Goal: Task Accomplishment & Management: Complete application form

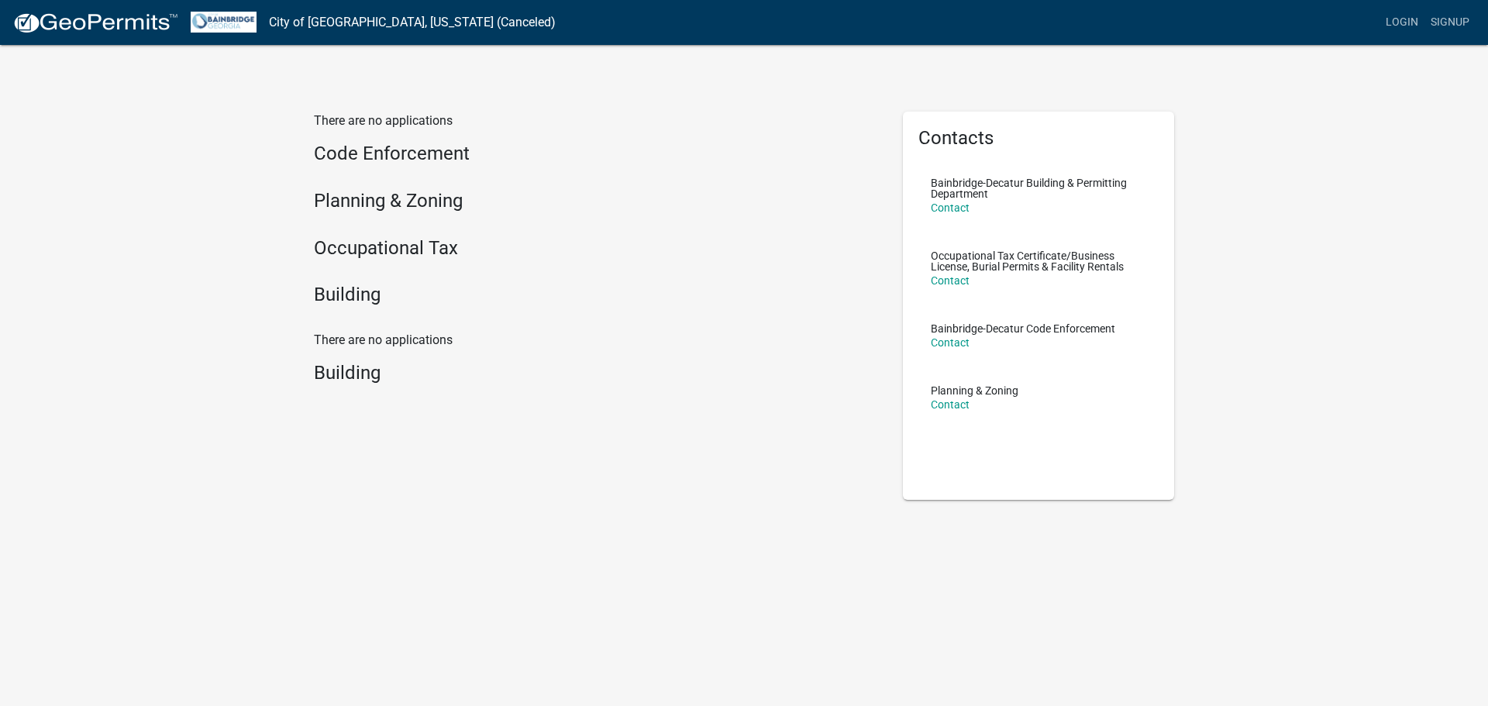
drag, startPoint x: 733, startPoint y: 523, endPoint x: 676, endPoint y: 482, distance: 69.9
click at [731, 520] on div "There are no applications Code Enforcement Planning & Zoning Occupational Tax B…" at bounding box center [744, 301] width 1488 height 602
click at [552, 422] on div "There are no applications Code Enforcement Planning & Zoning Occupational Tax B…" at bounding box center [596, 306] width 589 height 388
click at [406, 253] on h4 "Occupational Tax" at bounding box center [597, 248] width 566 height 22
click at [404, 247] on h4 "Occupational Tax" at bounding box center [597, 248] width 566 height 22
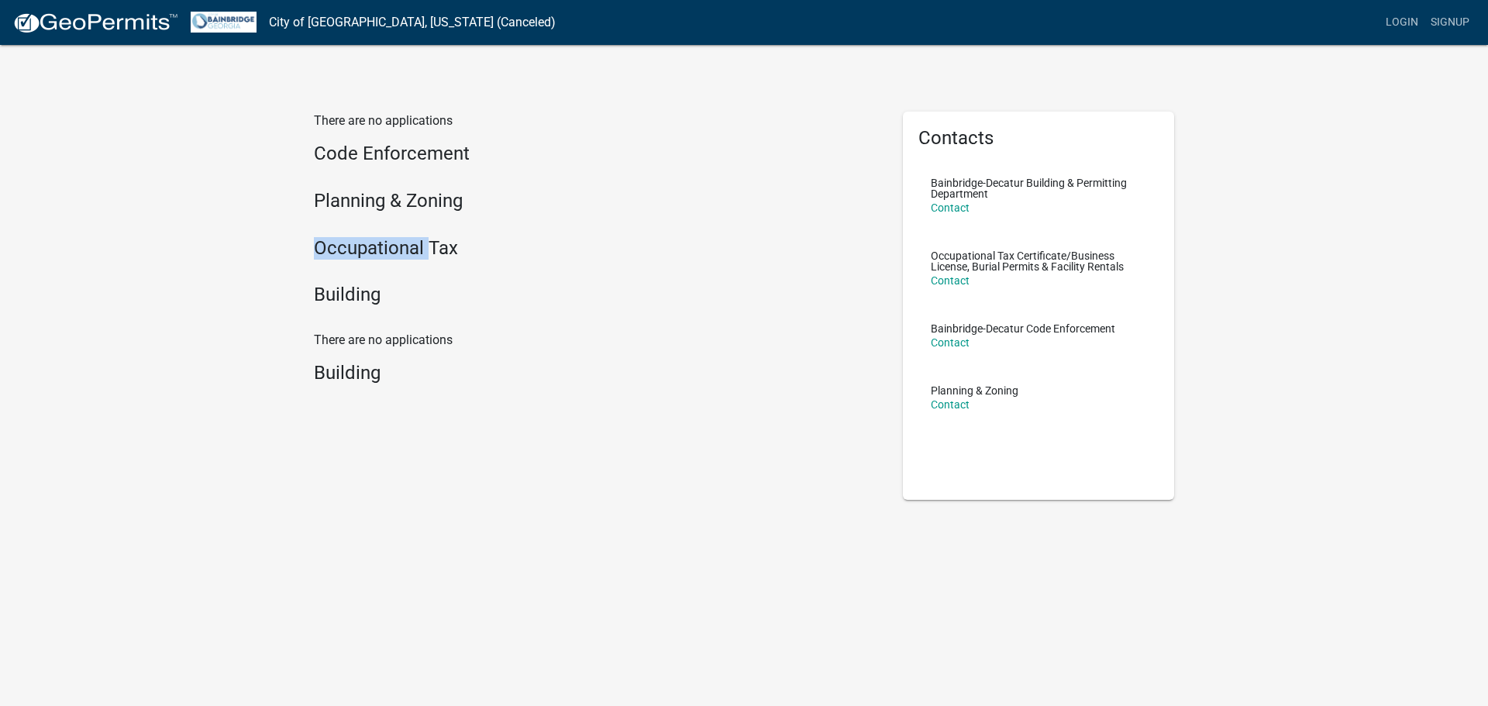
click at [404, 247] on h4 "Occupational Tax" at bounding box center [597, 248] width 566 height 22
